Goal: Information Seeking & Learning: Check status

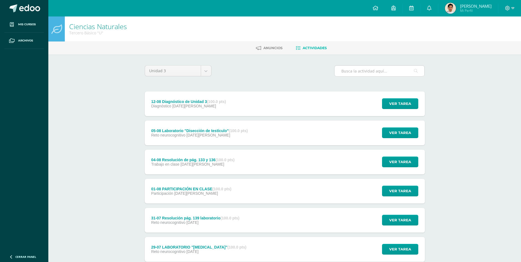
click at [359, 71] on input "text" at bounding box center [379, 71] width 90 height 11
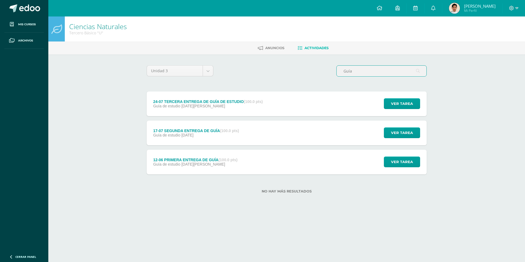
type input "Guía"
click at [274, 127] on div "17-07 SEGUNDA ENTREGA DE GUÍA (100.0 pts) Guía de estudio [DATE] Ver tarea 17-0…" at bounding box center [287, 132] width 280 height 25
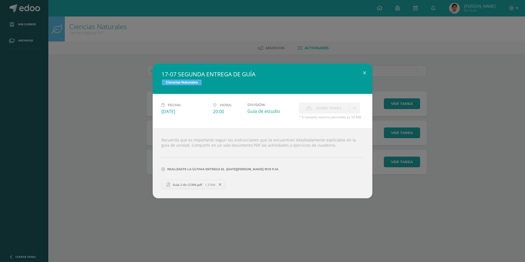
click at [422, 101] on div "17-07 SEGUNDA ENTREGA DE GUÍA Ciencias Naturales Fecha: [DATE][PERSON_NAME]: 20…" at bounding box center [262, 131] width 520 height 134
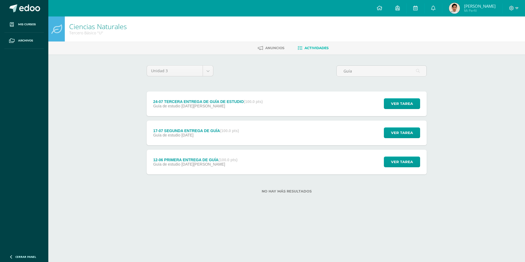
click at [348, 101] on div "Fecha: [DATE][PERSON_NAME]: 20:00 División: Guía de estudio Subir tarea" at bounding box center [263, 112] width 198 height 31
click at [341, 108] on div "24-07 TERCERA ENTREGA DE GUÍA DE ESTUDIO (100.0 pts) Guía de estudio [DATE] Ver…" at bounding box center [287, 103] width 280 height 25
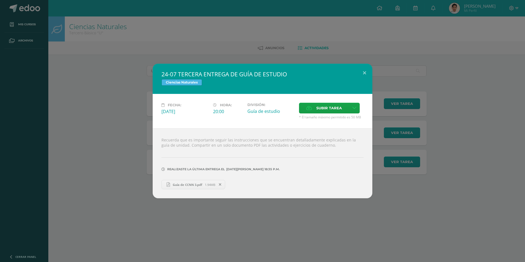
drag, startPoint x: 180, startPoint y: 186, endPoint x: 106, endPoint y: 185, distance: 73.8
click at [81, 178] on div "24-07 TERCERA ENTREGA DE GUÍA DE ESTUDIO Ciencias Naturales Fecha: [DATE][PERSO…" at bounding box center [262, 131] width 520 height 134
